Goal: Task Accomplishment & Management: Use online tool/utility

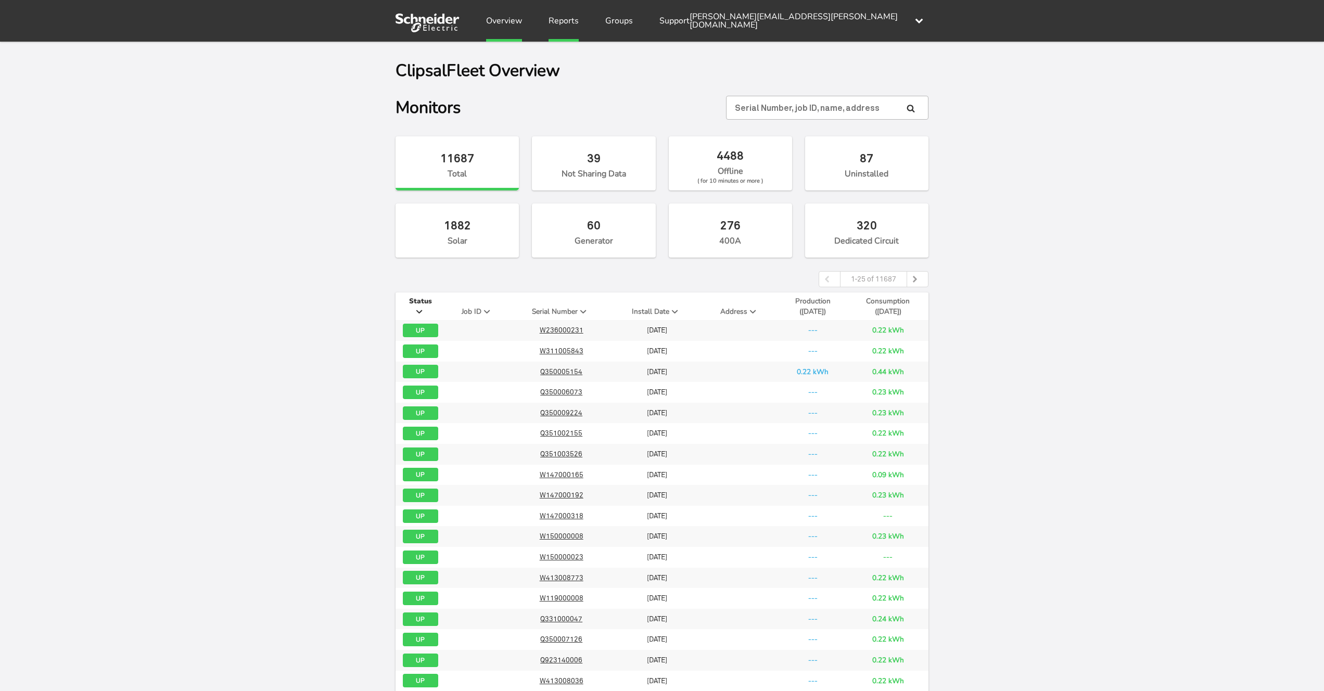
click at [575, 15] on link "Reports" at bounding box center [564, 21] width 30 height 42
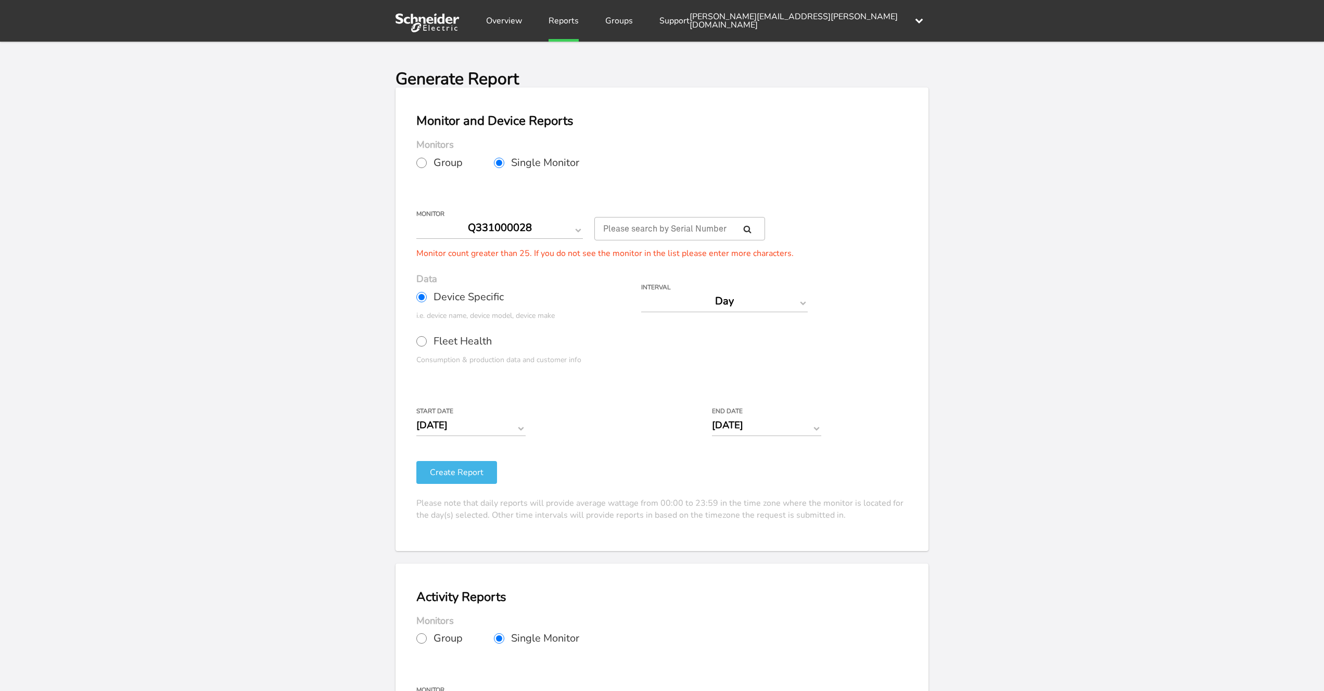
click at [424, 341] on input "Fleet Health" at bounding box center [421, 341] width 10 height 10
radio input "true"
radio input "false"
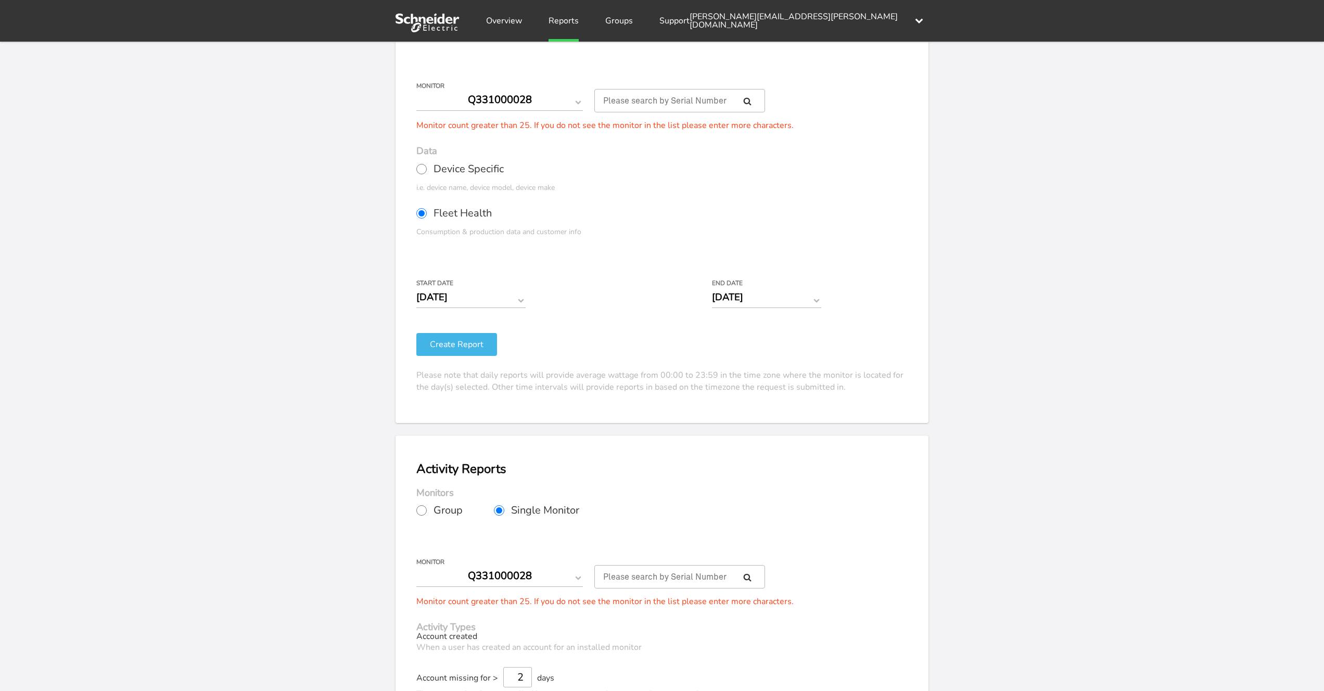
scroll to position [144, 0]
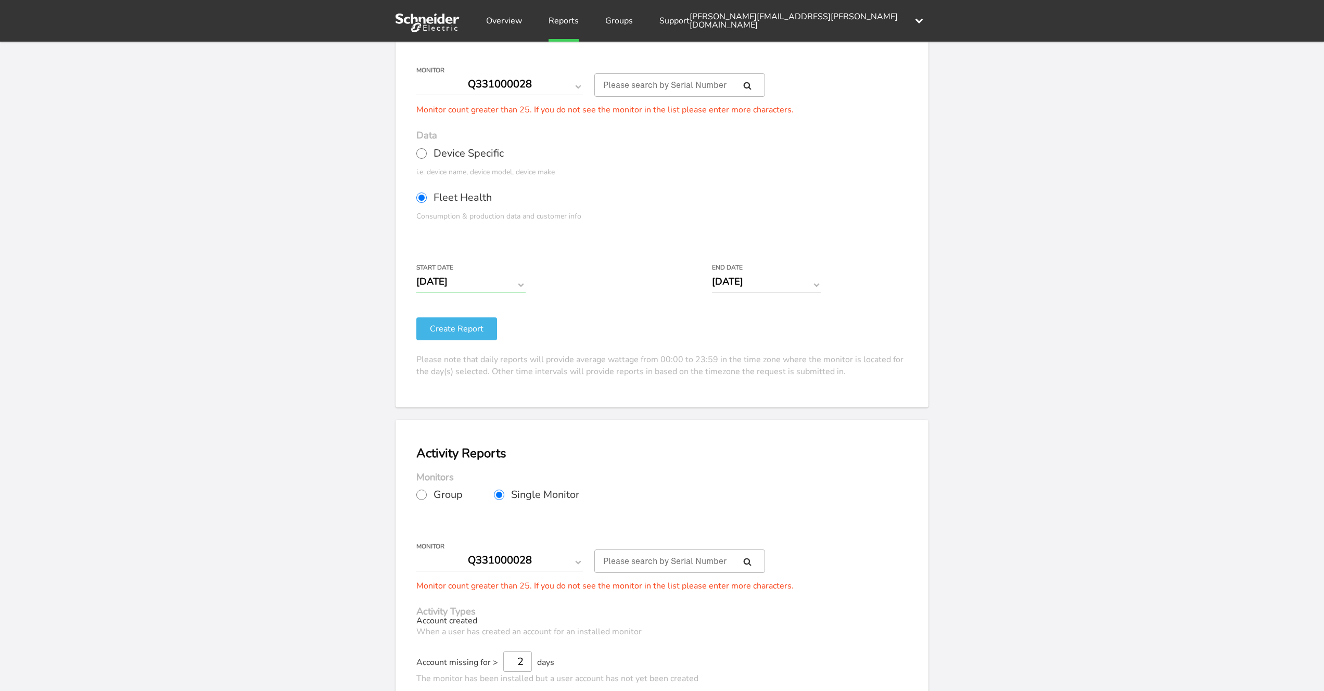
click at [500, 287] on input "[DATE]" at bounding box center [470, 282] width 109 height 22
click at [481, 368] on td "17" at bounding box center [482, 361] width 18 height 15
type input "[DATE]"
click at [369, 323] on div "Your Report is Ready to be Downloaded! Download Clear Generate Report Monitor a…" at bounding box center [662, 243] width 1324 height 691
click at [457, 334] on button "Create Report" at bounding box center [456, 329] width 81 height 23
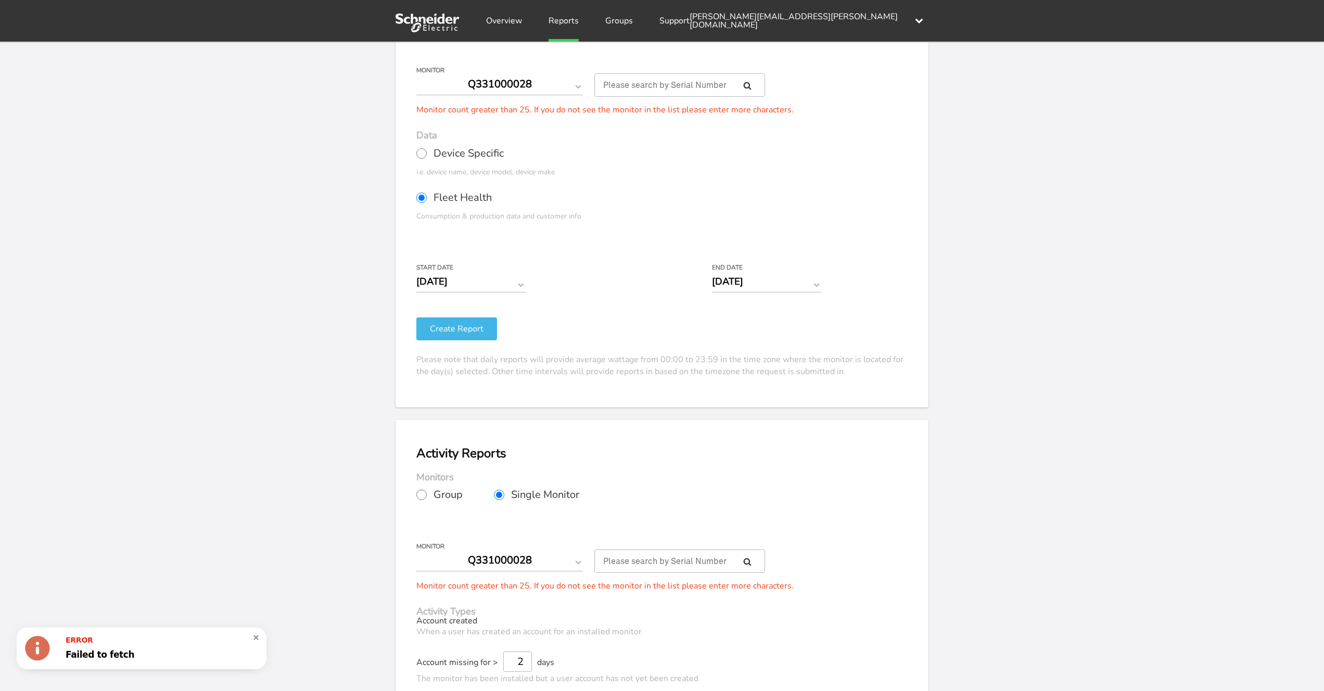
click at [349, 306] on div "Your Report is Ready to be Downloaded! Download Clear Generate Report Monitor a…" at bounding box center [662, 243] width 1324 height 691
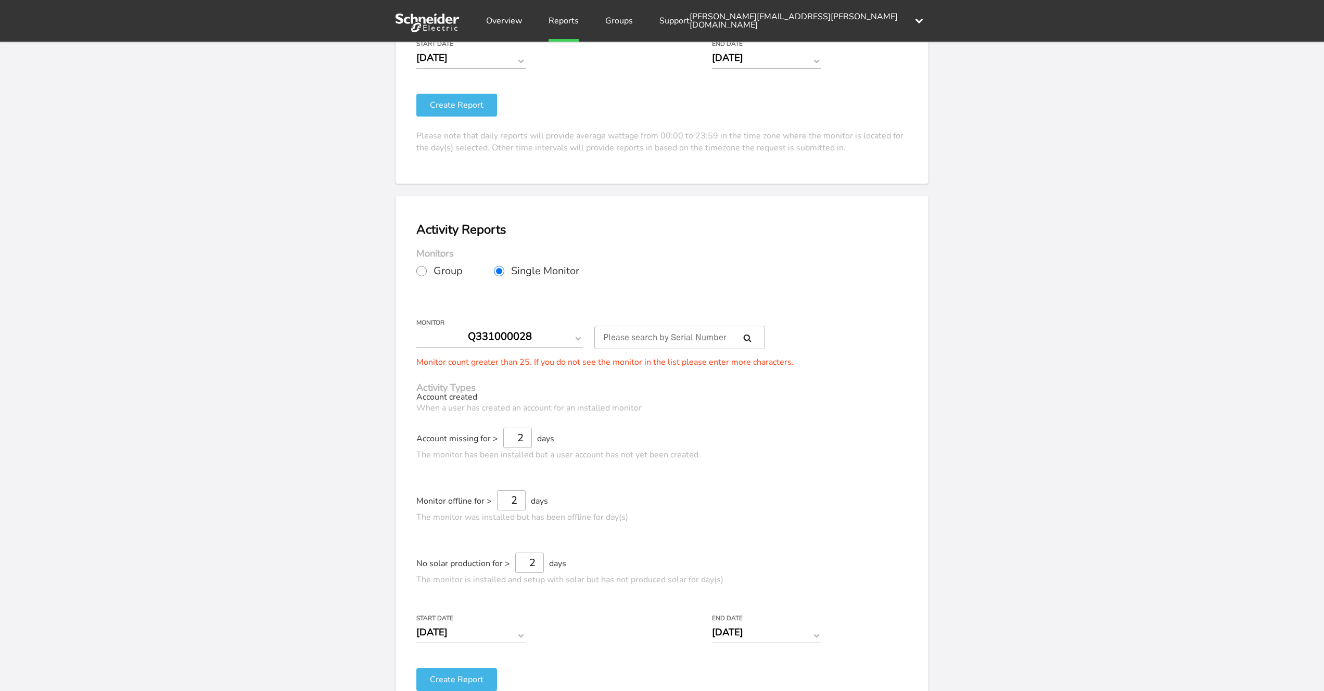
scroll to position [388, 0]
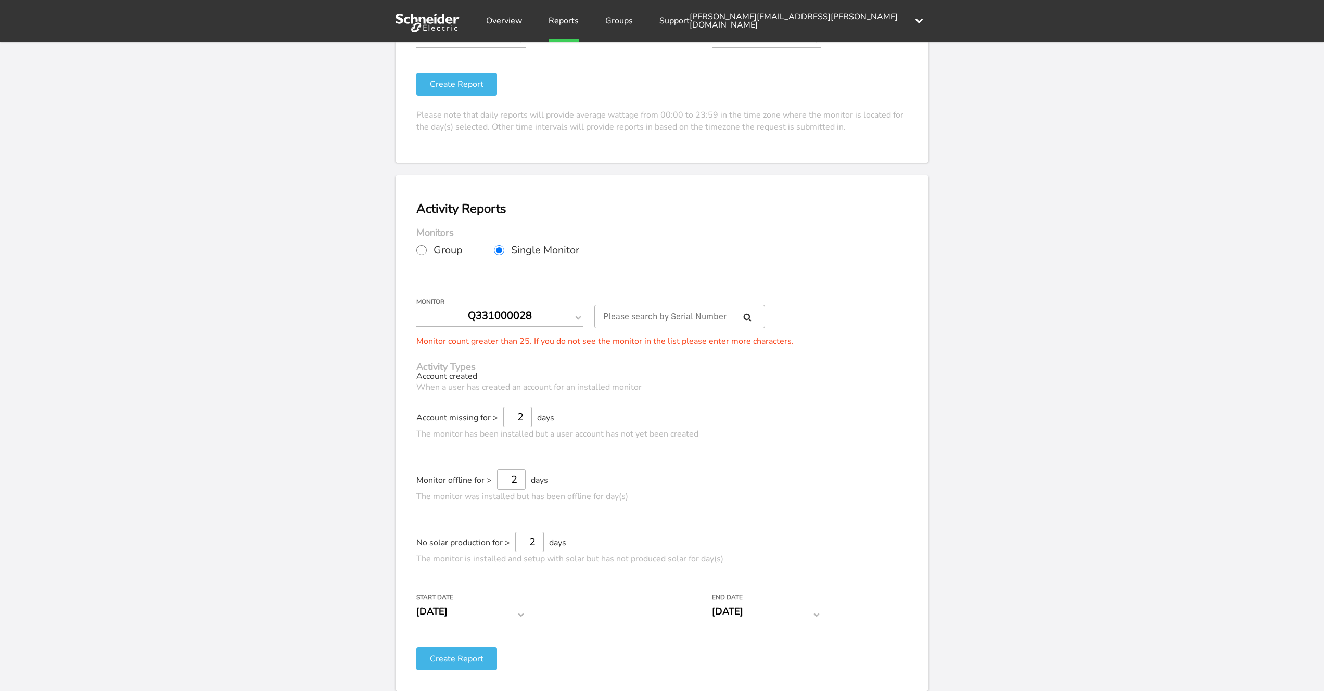
click at [427, 240] on label "Group" at bounding box center [455, 250] width 78 height 26
click at [427, 245] on input "Group" at bounding box center [421, 250] width 10 height 10
radio input "true"
radio input "false"
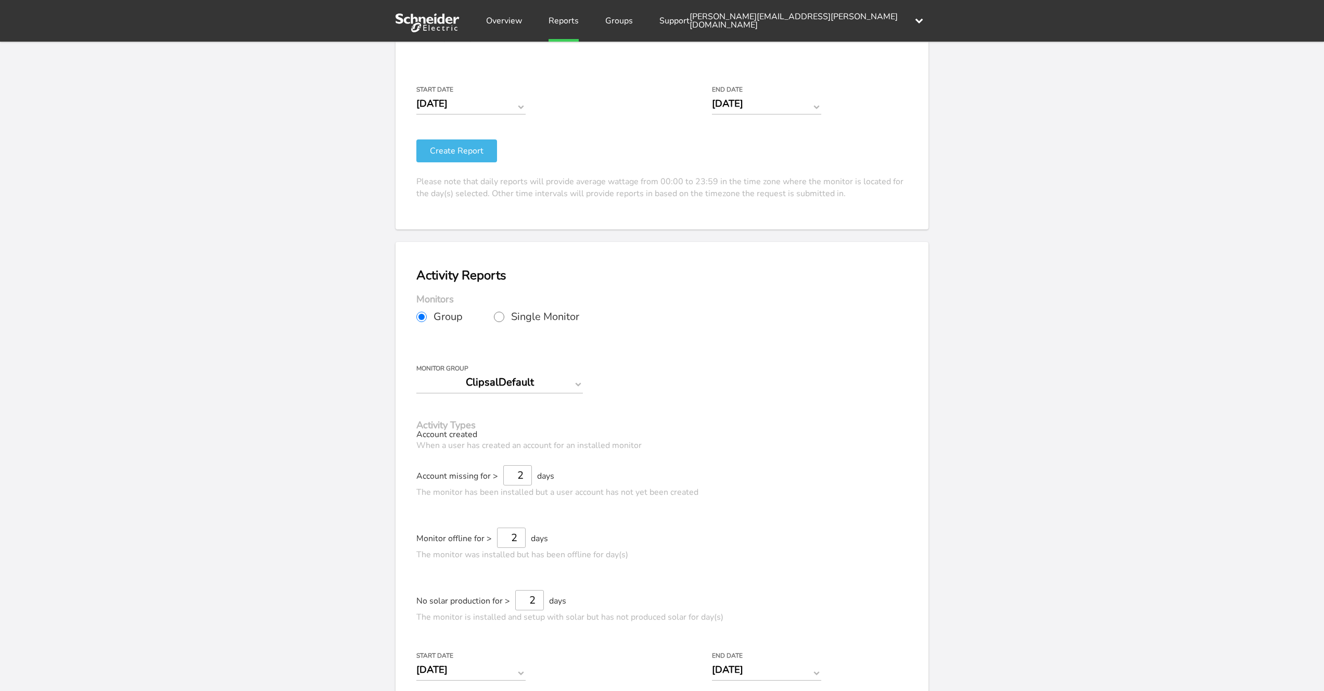
scroll to position [380, 0]
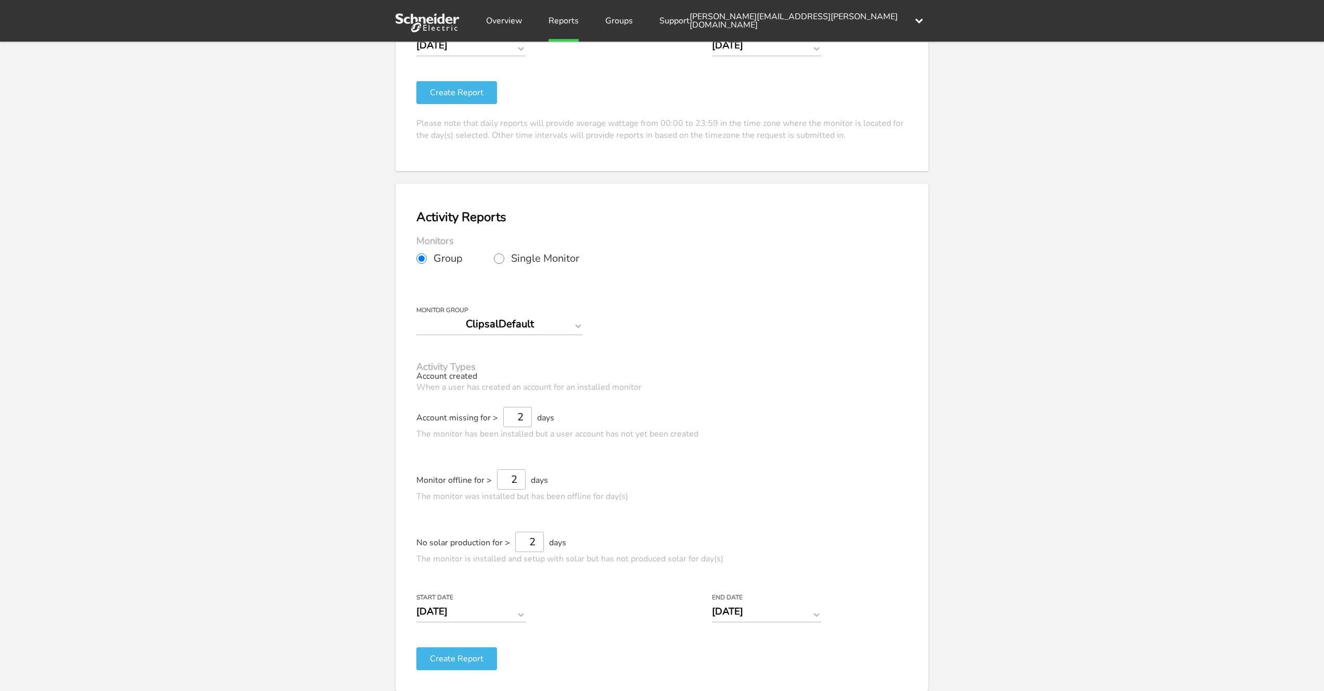
drag, startPoint x: 508, startPoint y: 478, endPoint x: 520, endPoint y: 478, distance: 12.0
click at [520, 478] on input "2" at bounding box center [511, 480] width 29 height 20
type input "14"
click at [467, 658] on button "Create Report" at bounding box center [456, 659] width 81 height 23
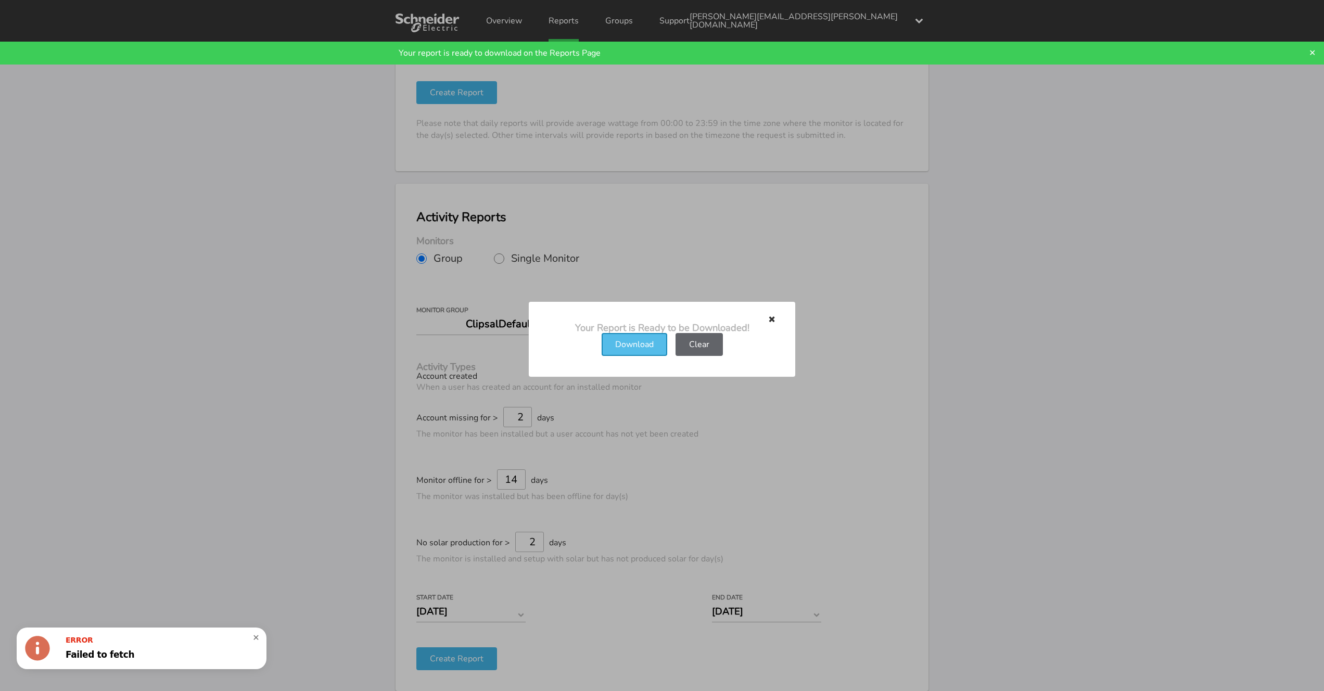
click at [633, 344] on button "Download" at bounding box center [635, 344] width 66 height 23
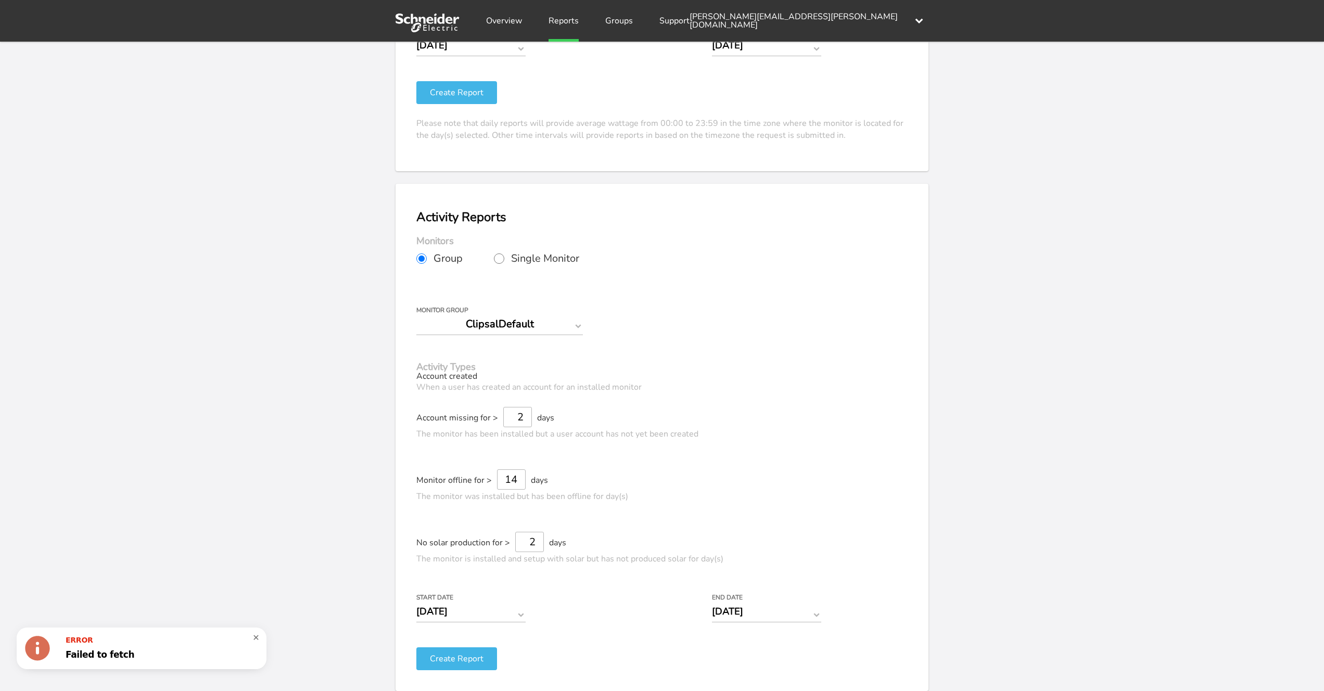
click at [1144, 128] on div "Your Report is Ready to be Downloaded! Download Clear Generate Report Monitor a…" at bounding box center [662, 7] width 1324 height 691
drag, startPoint x: 512, startPoint y: 413, endPoint x: 523, endPoint y: 411, distance: 11.1
click at [523, 411] on input "2" at bounding box center [517, 417] width 29 height 20
click at [439, 377] on div "Account created When a user has created an account for an installed monitor" at bounding box center [661, 389] width 491 height 35
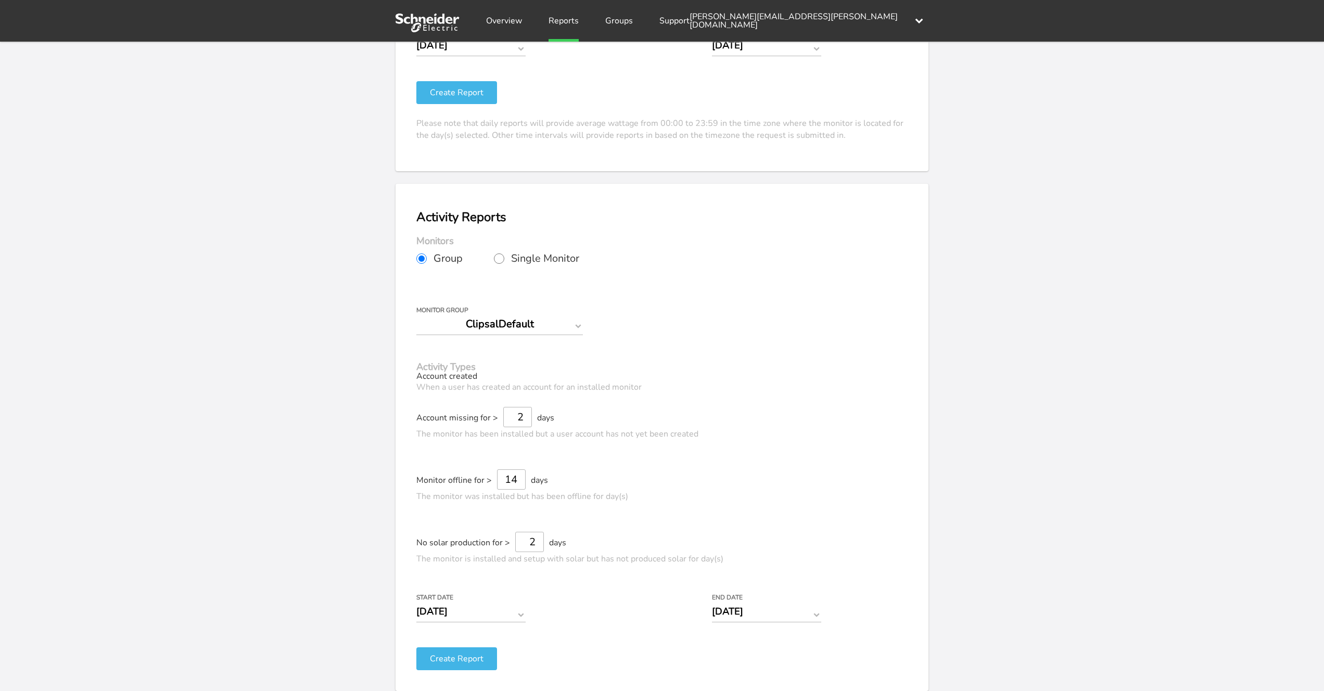
click at [438, 369] on h3 "Activity Types" at bounding box center [661, 366] width 491 height 9
click at [488, 379] on div "Account created When a user has created an account for an installed monitor" at bounding box center [661, 389] width 491 height 35
click at [517, 327] on select "ClipsalDefault" at bounding box center [499, 324] width 167 height 22
click at [416, 313] on select "ClipsalDefault" at bounding box center [499, 324] width 167 height 22
click at [328, 346] on div "Your Report is Ready to be Downloaded! Download Clear Generate Report Monitor a…" at bounding box center [662, 7] width 1324 height 691
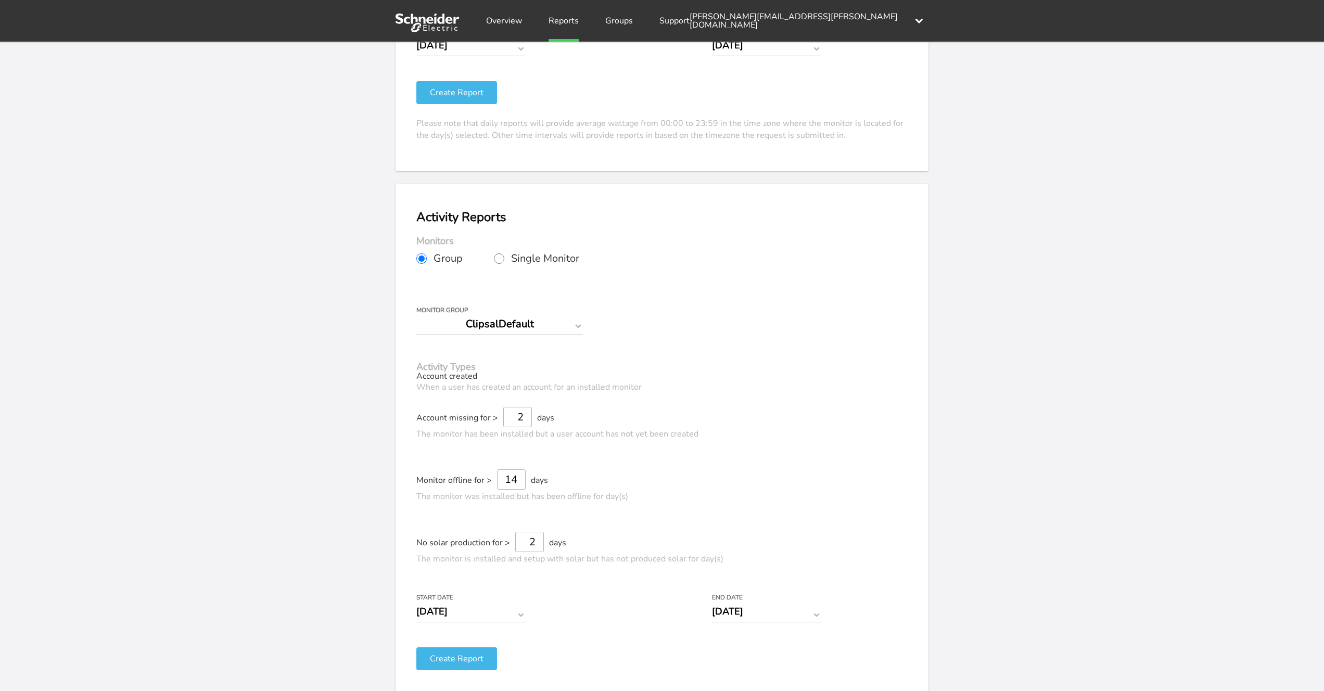
click at [503, 256] on input "Single Monitor" at bounding box center [499, 259] width 10 height 10
radio input "true"
radio input "false"
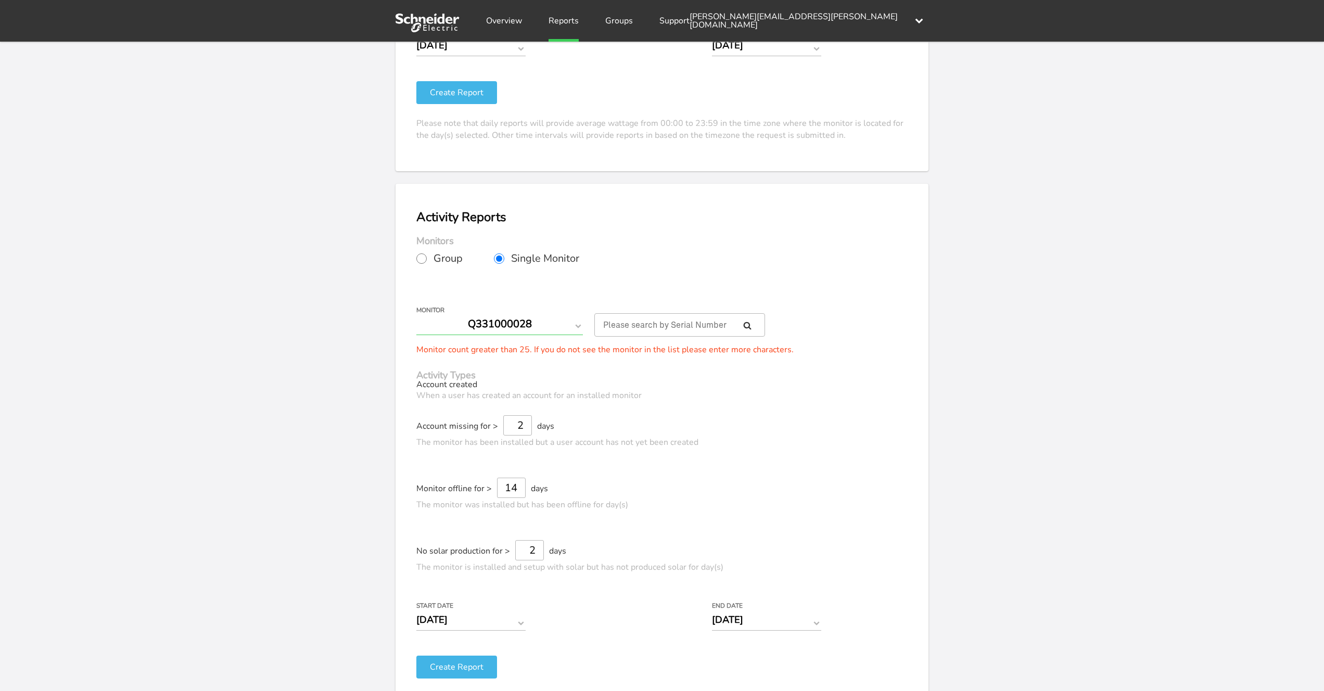
click at [564, 325] on select "Q331000028 Q331000047 Q350005154 Q350006073 Q350007126 Q350009224 Q351002155 Q3…" at bounding box center [499, 324] width 167 height 22
click at [337, 337] on div "Your Report is Ready to be Downloaded! Download Clear Generate Report Monitor a…" at bounding box center [662, 7] width 1324 height 691
click at [630, 320] on input "text" at bounding box center [679, 324] width 171 height 23
paste input "W111000676"
click at [751, 330] on input "W111000676" at bounding box center [679, 324] width 171 height 23
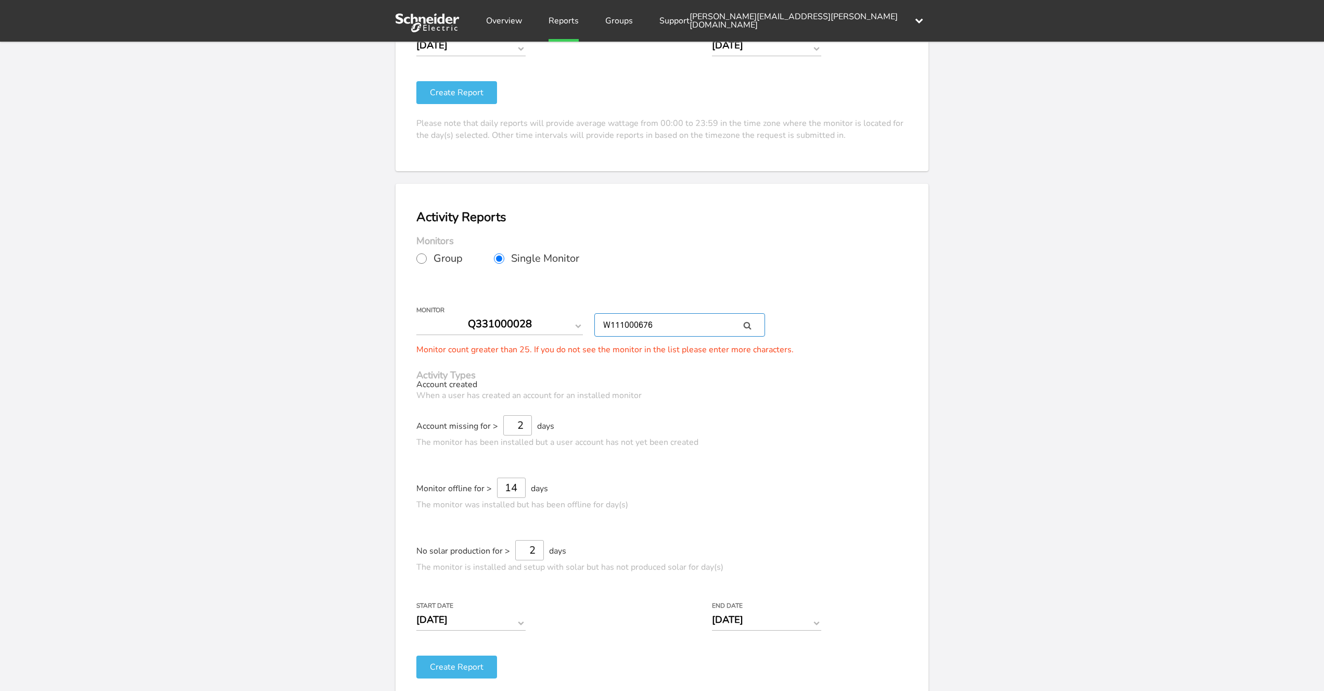
type input "W111000676"
click at [746, 323] on icon at bounding box center [748, 326] width 8 height 8
radio input "true"
radio input "false"
type input "[DATE]"
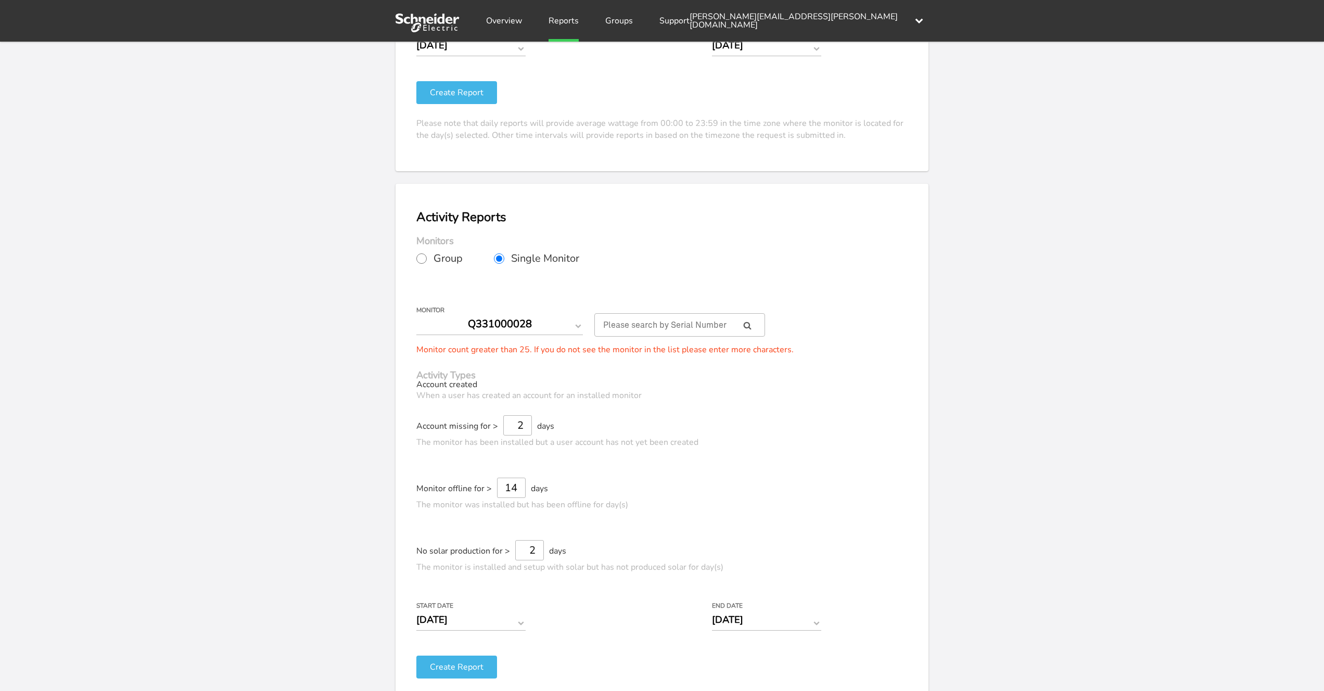
type input "2"
select select "W111000676"
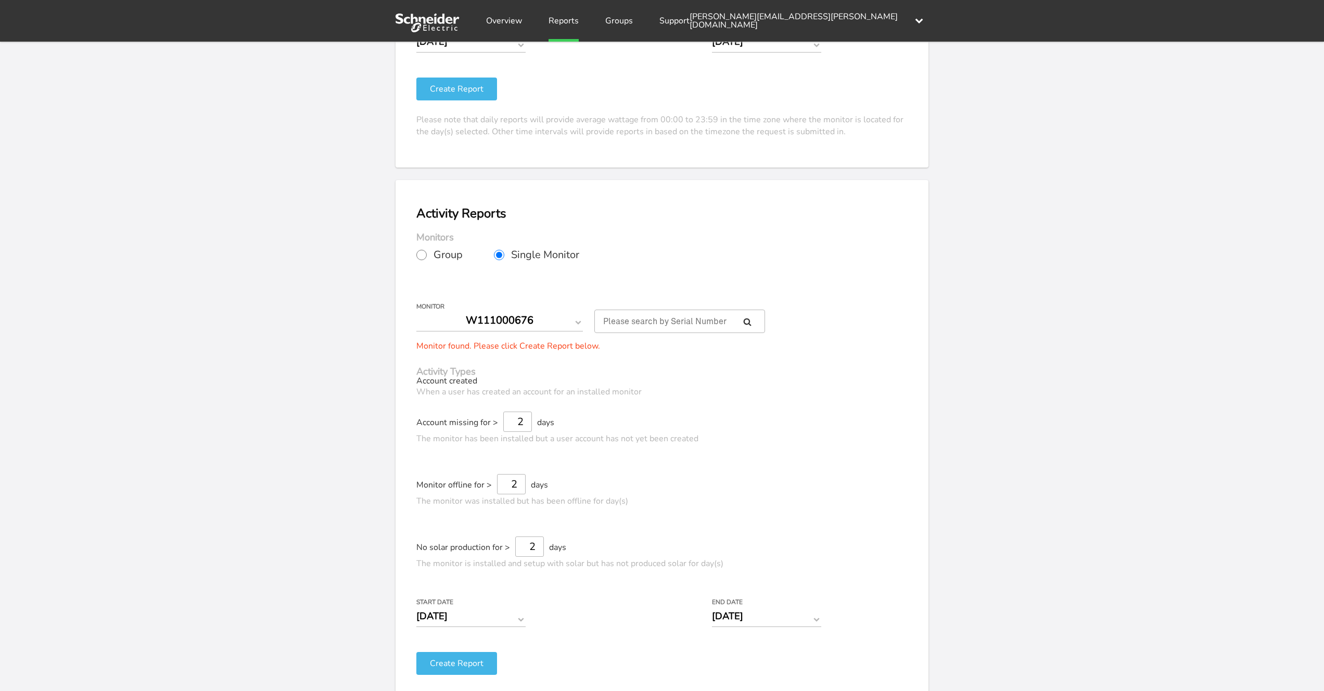
scroll to position [388, 0]
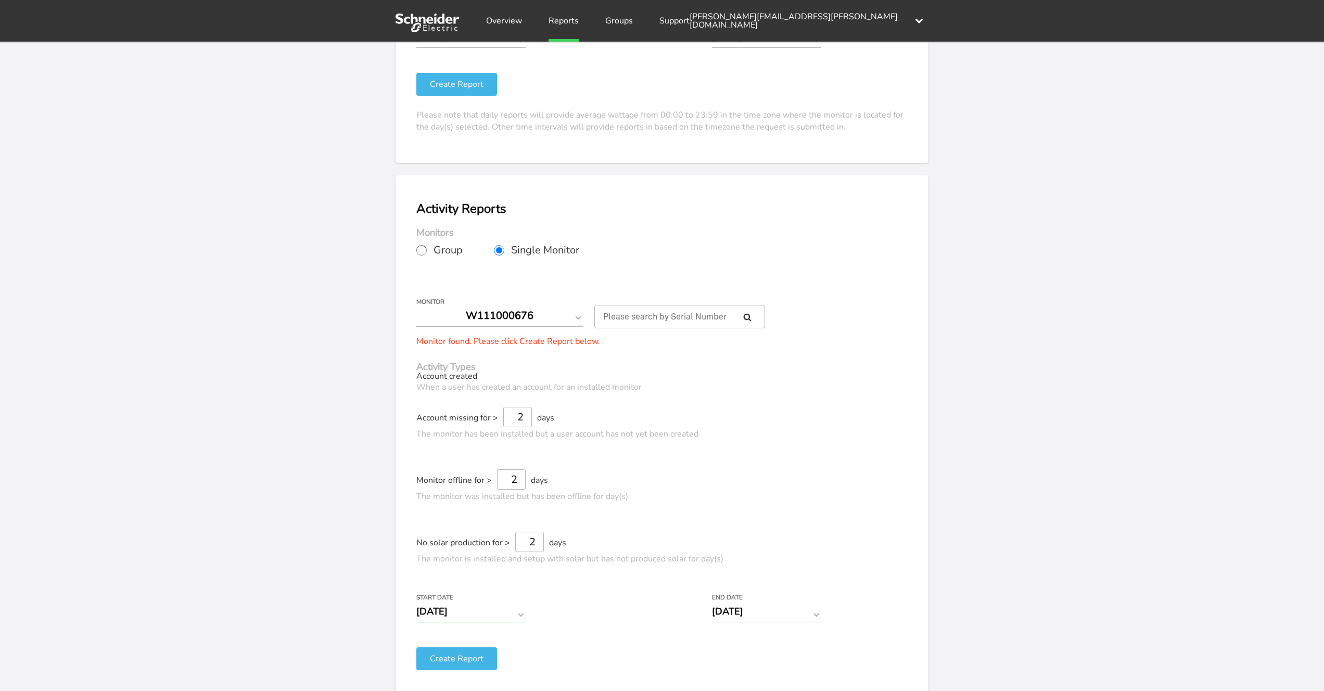
click at [505, 611] on input "[DATE]" at bounding box center [470, 612] width 109 height 22
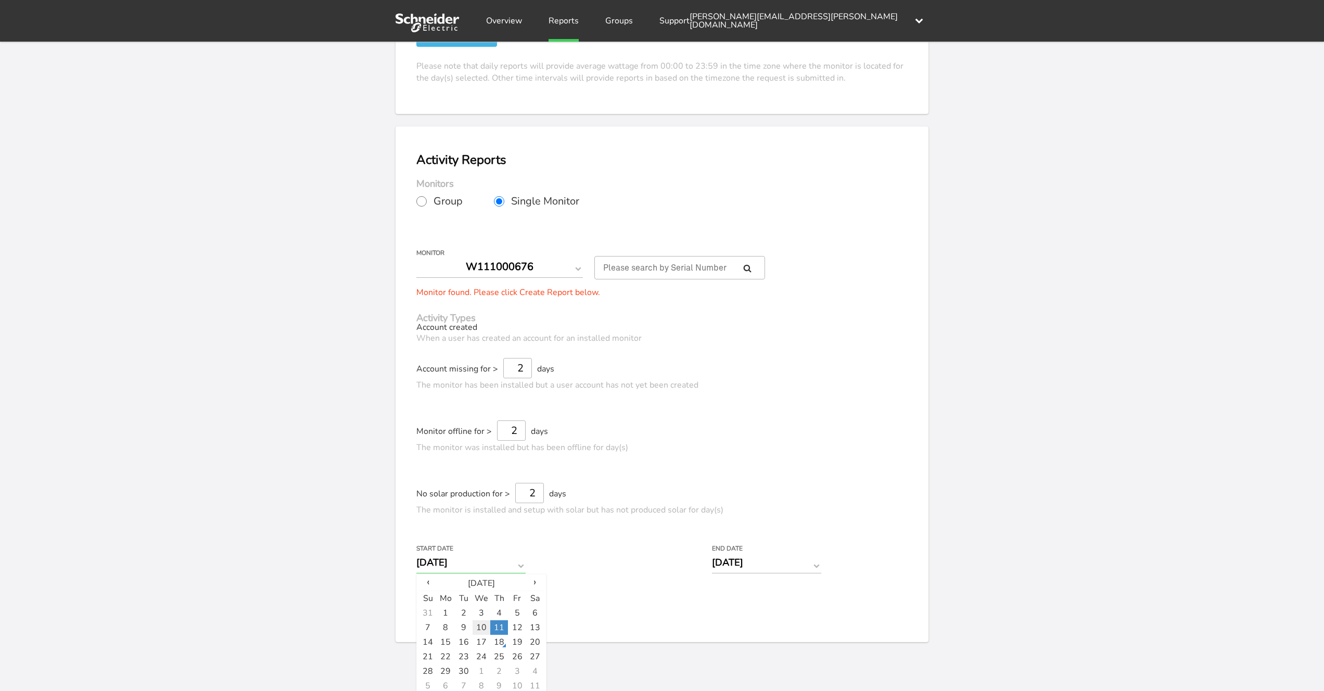
scroll to position [441, 0]
click at [432, 578] on span "‹" at bounding box center [428, 578] width 18 height 11
click at [512, 609] on td "1" at bounding box center [517, 609] width 18 height 15
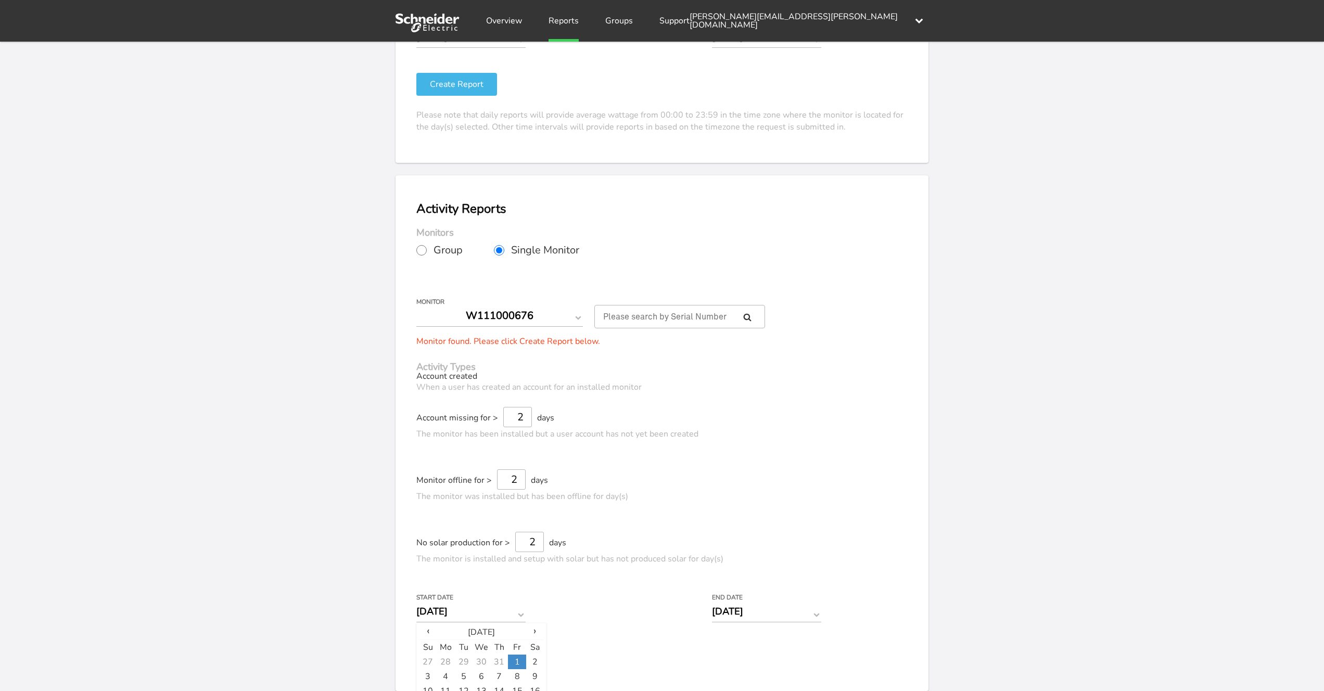
click at [452, 657] on button "Create Report" at bounding box center [456, 659] width 81 height 23
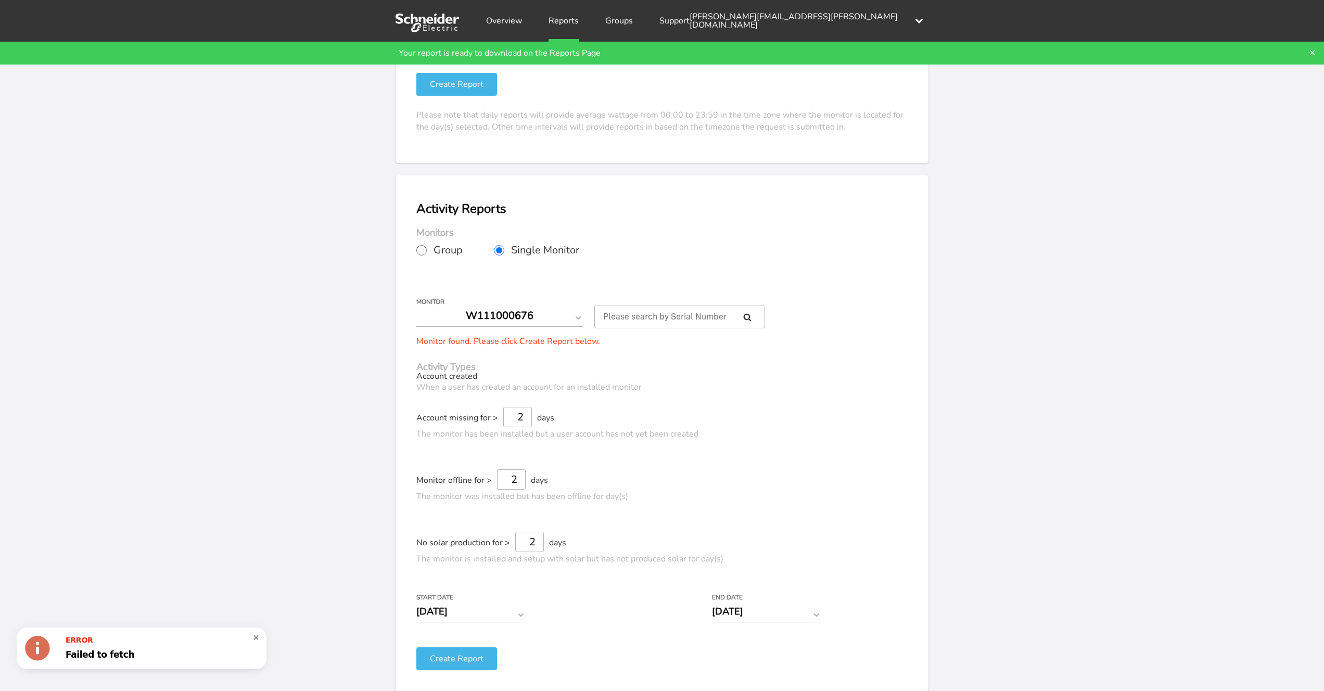
drag, startPoint x: 132, startPoint y: 644, endPoint x: 137, endPoint y: 633, distance: 12.1
click at [132, 643] on div "Error" at bounding box center [160, 640] width 188 height 8
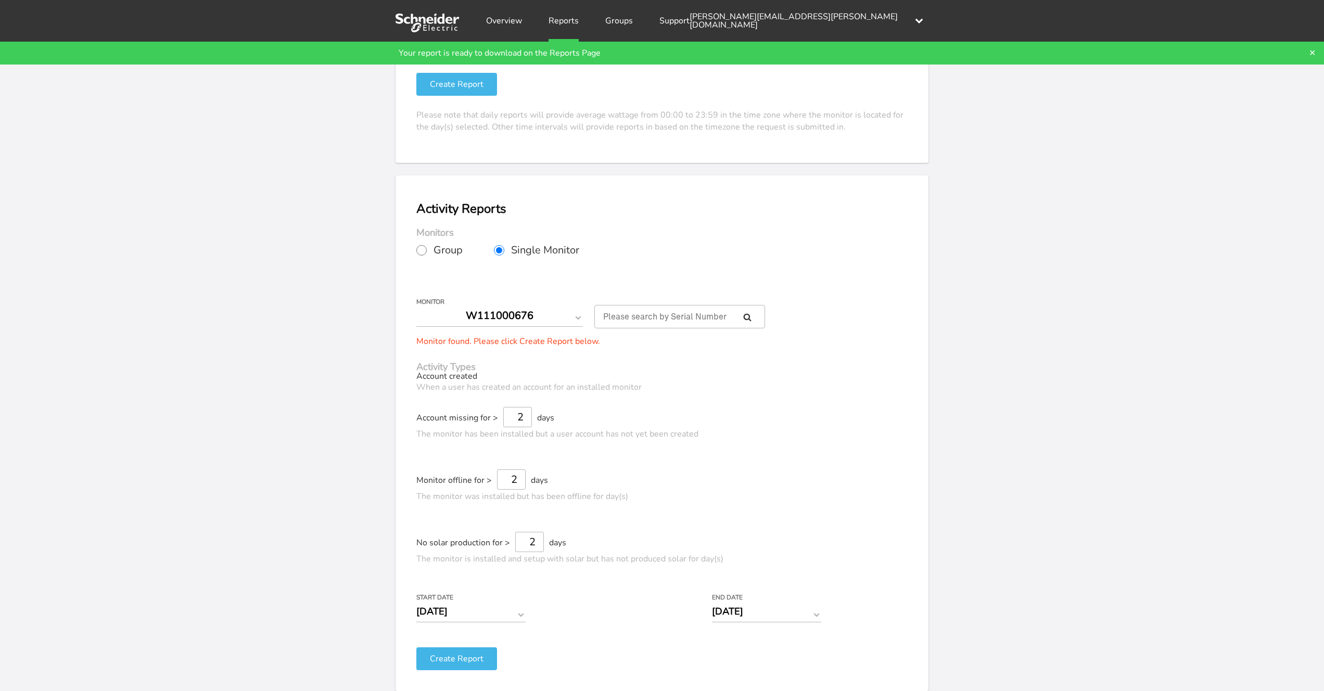
drag, startPoint x: 1004, startPoint y: 358, endPoint x: 1059, endPoint y: 381, distance: 59.7
click at [462, 615] on input "[DATE]" at bounding box center [470, 612] width 109 height 22
click at [535, 633] on span "›" at bounding box center [535, 631] width 18 height 11
click at [448, 657] on td "1" at bounding box center [446, 662] width 18 height 15
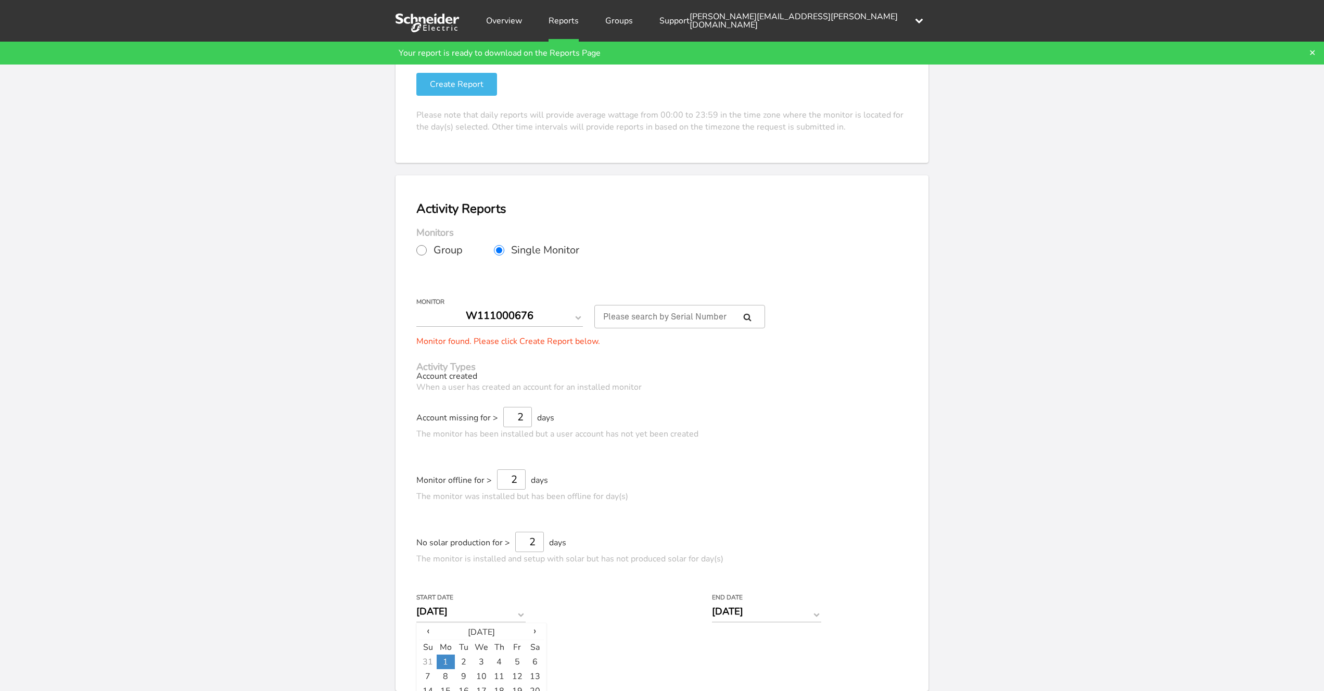
click at [456, 656] on button "Create Report" at bounding box center [456, 659] width 81 height 23
click at [130, 636] on div "Error" at bounding box center [160, 640] width 188 height 8
click at [254, 638] on div at bounding box center [254, 648] width 0 height 25
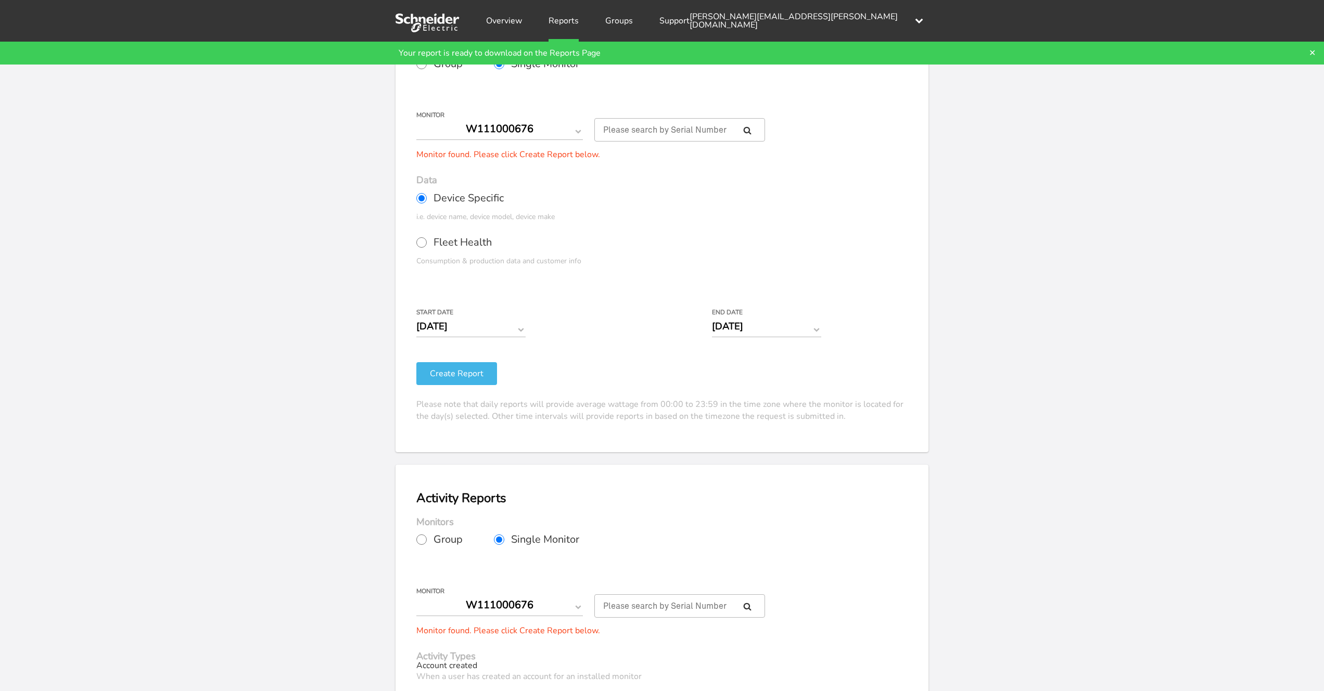
scroll to position [0, 0]
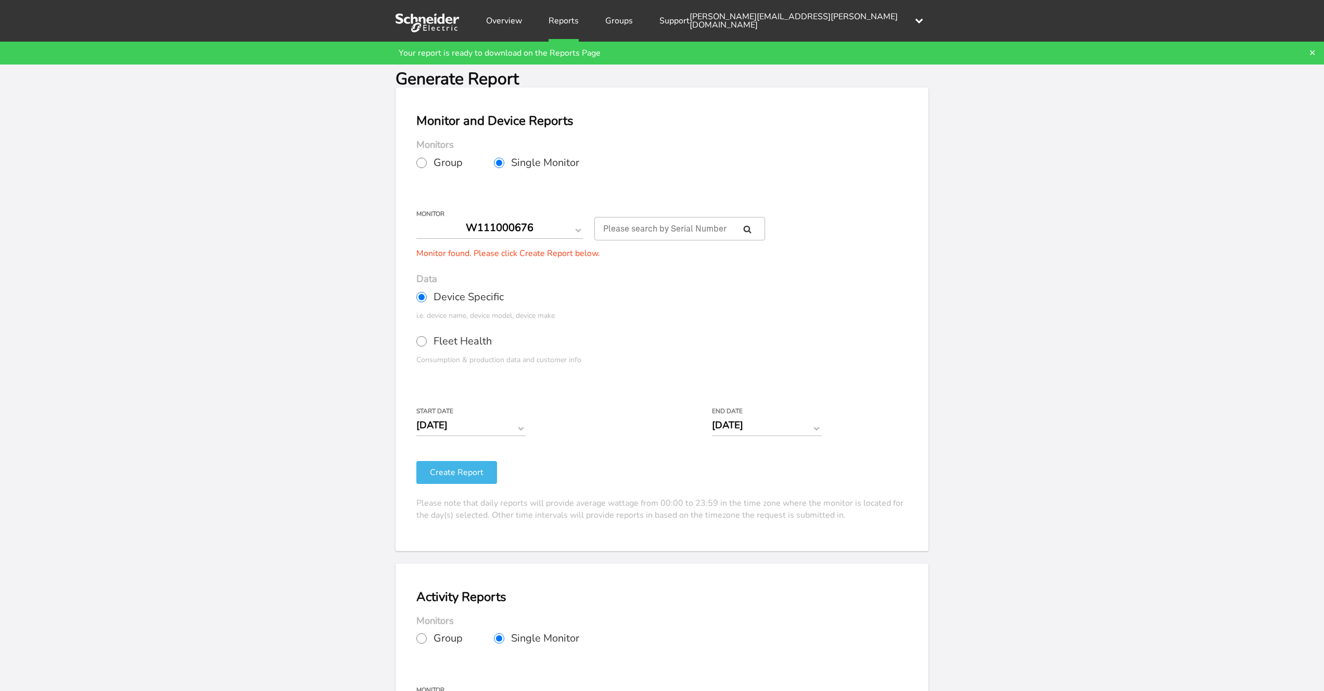
click at [559, 19] on link "Reports" at bounding box center [564, 21] width 30 height 42
click at [1312, 51] on div at bounding box center [1312, 53] width 7 height 11
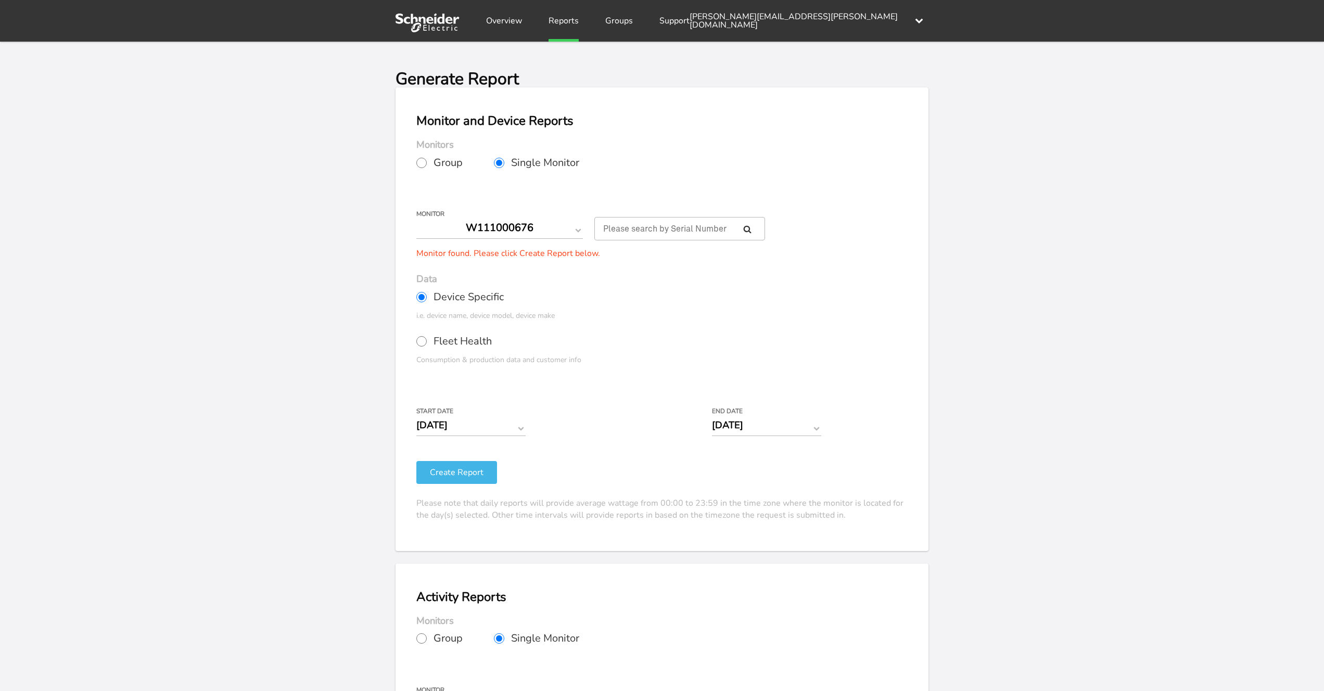
scroll to position [388, 0]
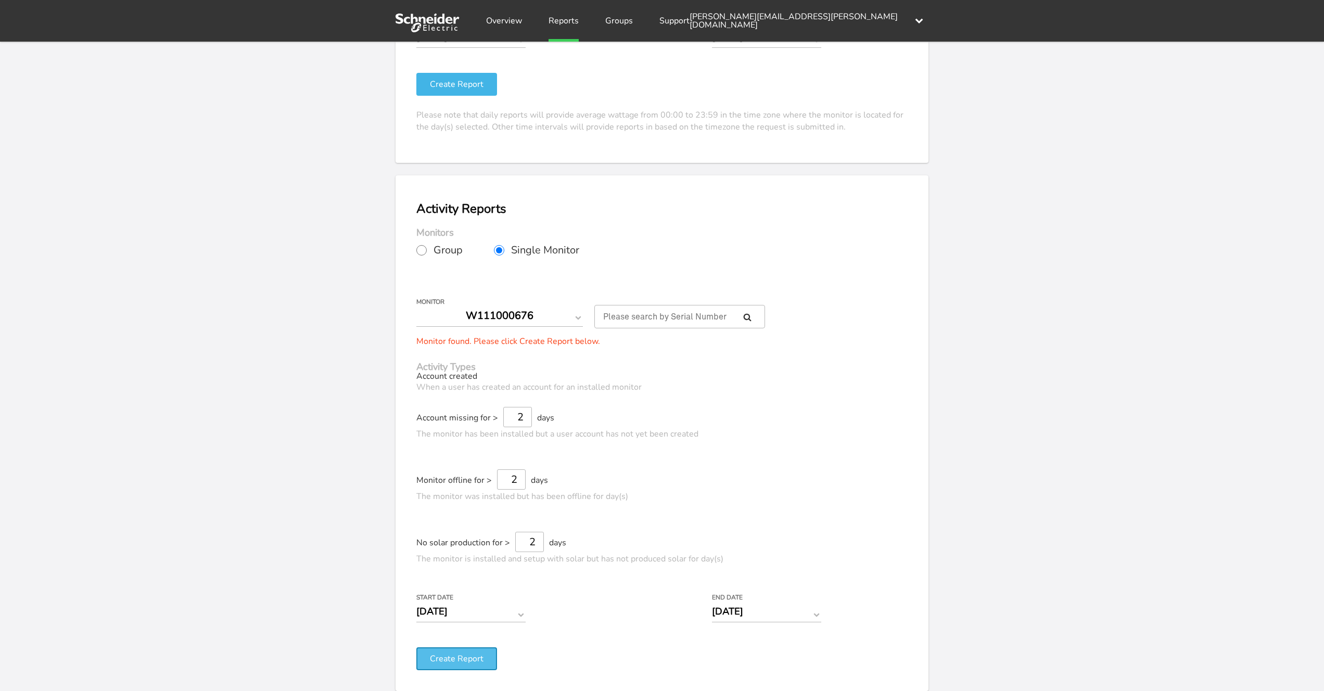
click at [462, 654] on button "Create Report" at bounding box center [456, 659] width 81 height 23
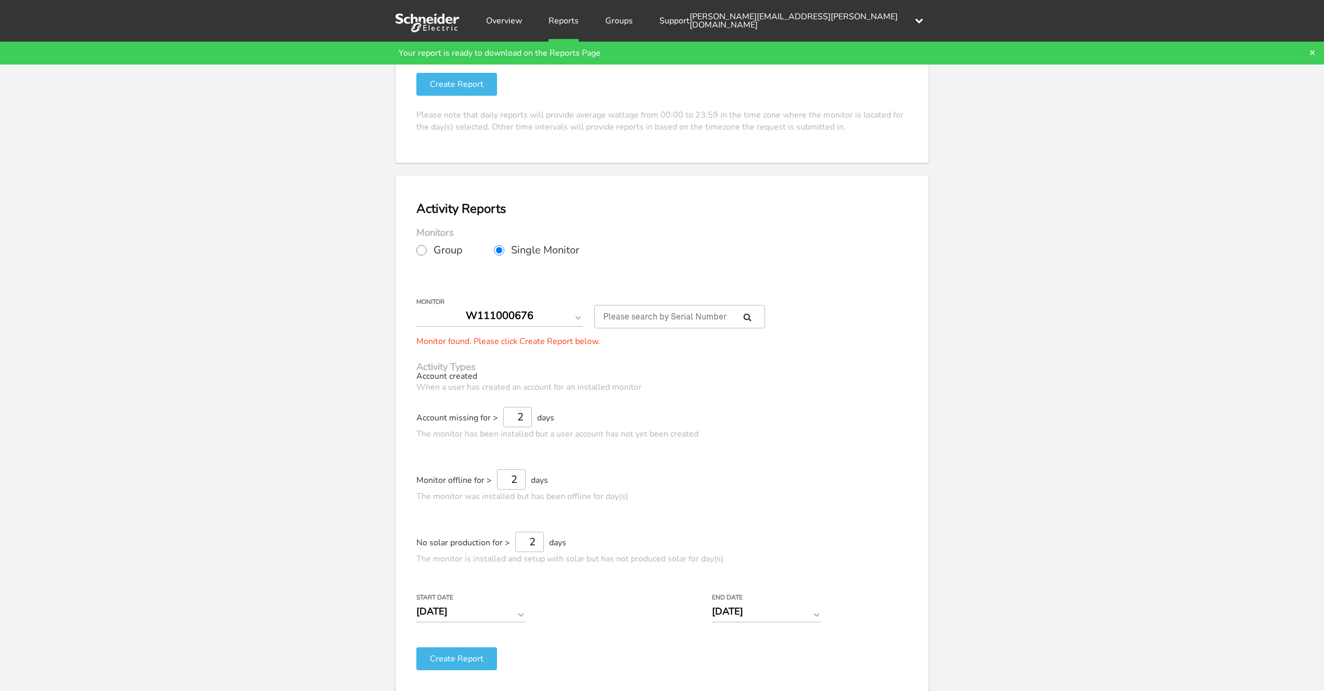
click at [460, 612] on input "[DATE]" at bounding box center [470, 612] width 109 height 22
click at [428, 630] on span "‹" at bounding box center [428, 631] width 18 height 11
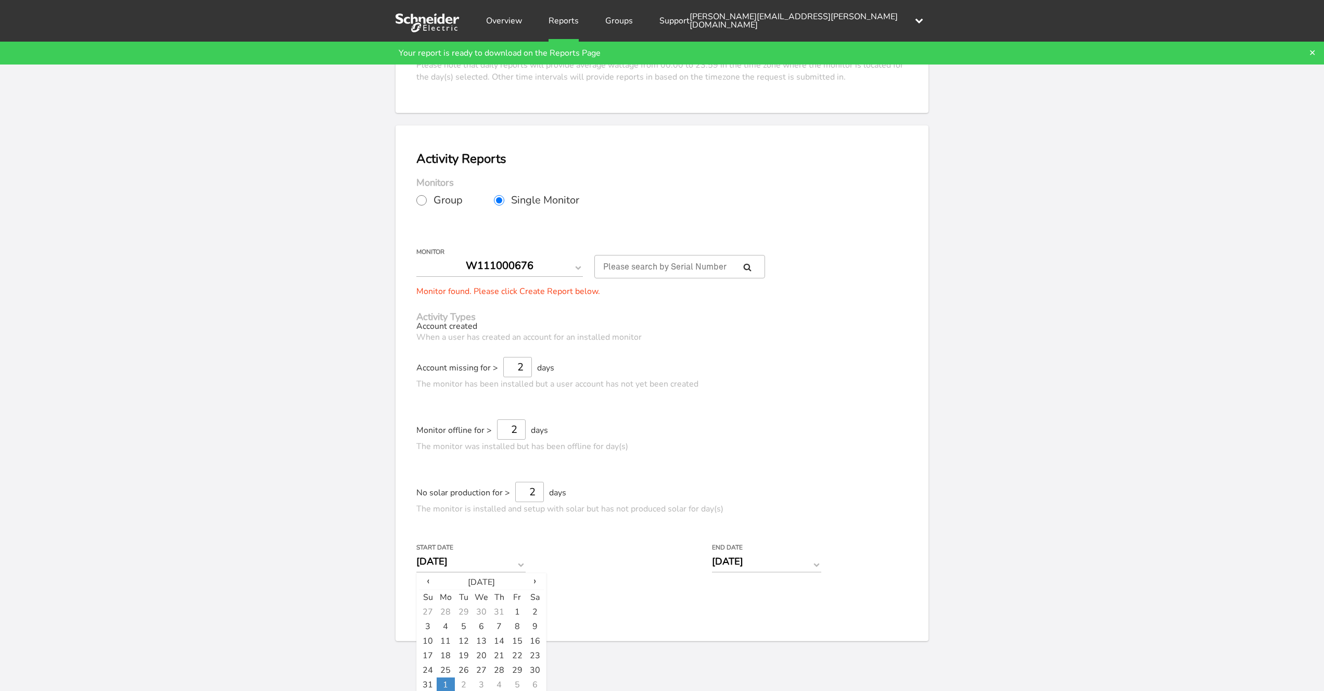
scroll to position [441, 0]
click at [513, 607] on td "1" at bounding box center [517, 609] width 18 height 15
type input "[DATE]"
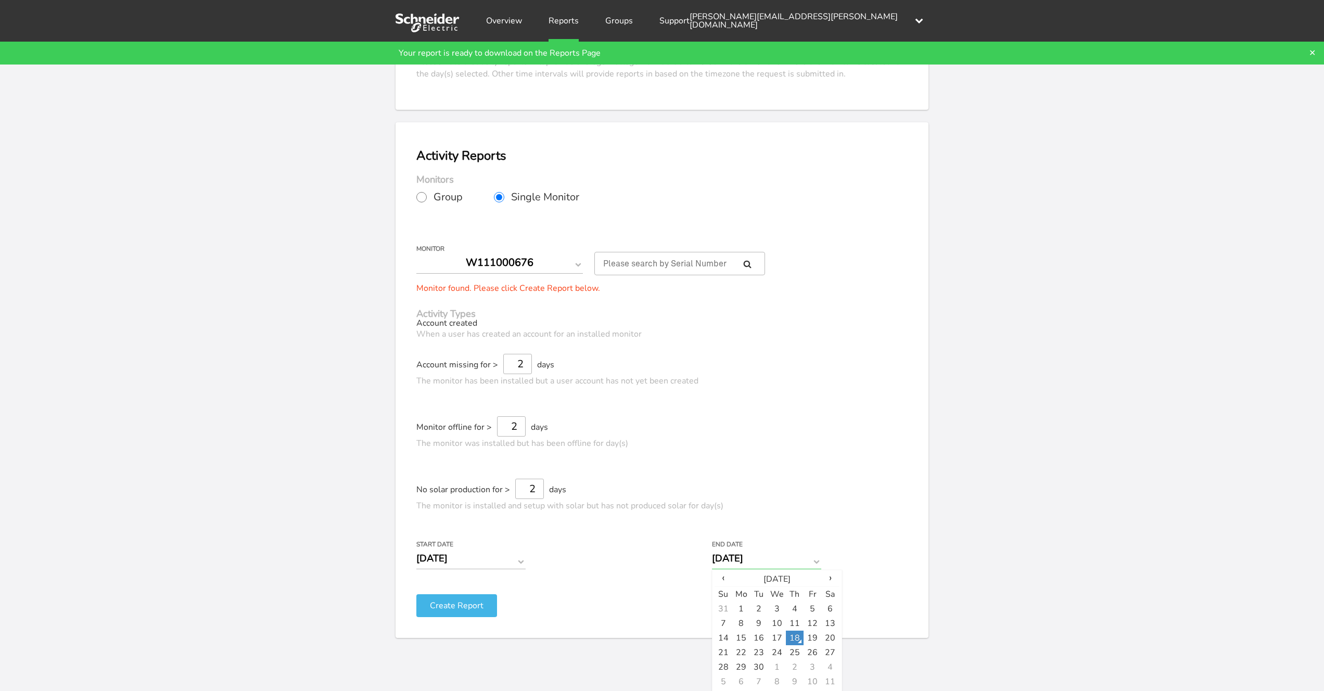
click at [736, 558] on input "[DATE]" at bounding box center [766, 559] width 109 height 22
click at [726, 578] on span "‹" at bounding box center [724, 578] width 18 height 11
click at [728, 681] on td "31" at bounding box center [724, 682] width 18 height 15
type input "[DATE]"
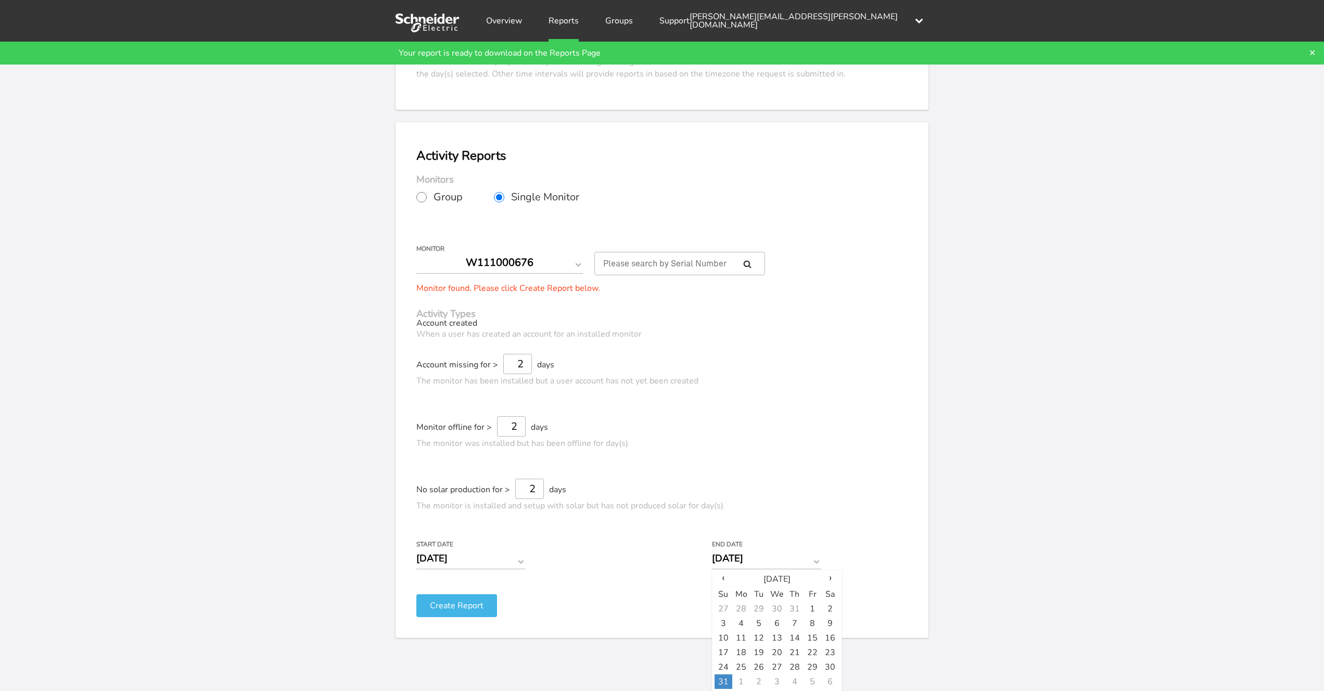
scroll to position [388, 0]
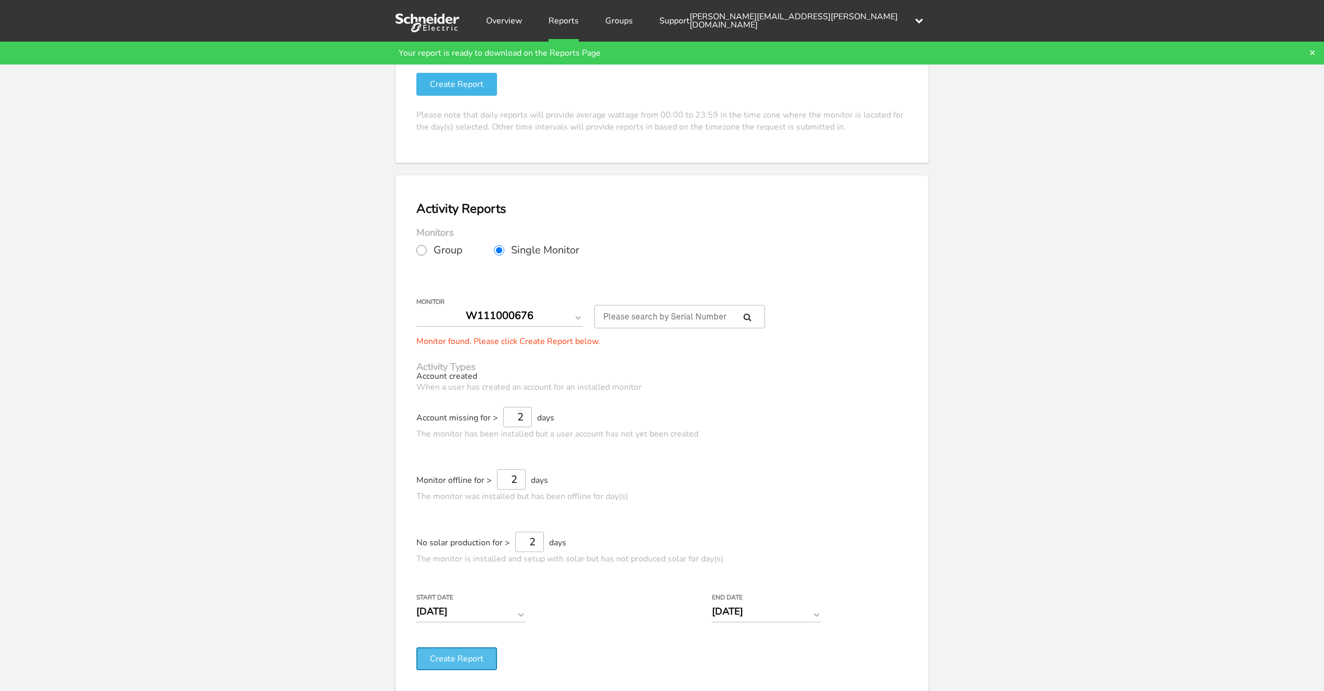
click at [460, 655] on button "Create Report" at bounding box center [456, 659] width 81 height 23
